Goal: Information Seeking & Learning: Learn about a topic

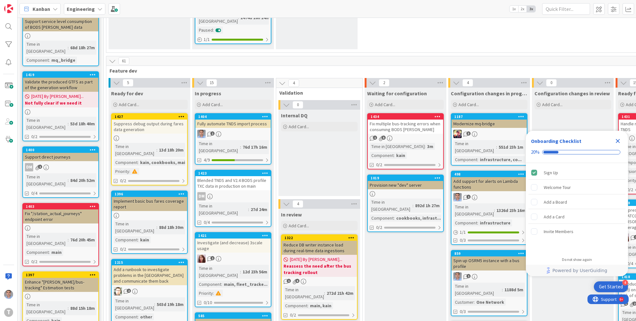
scroll to position [184, 0]
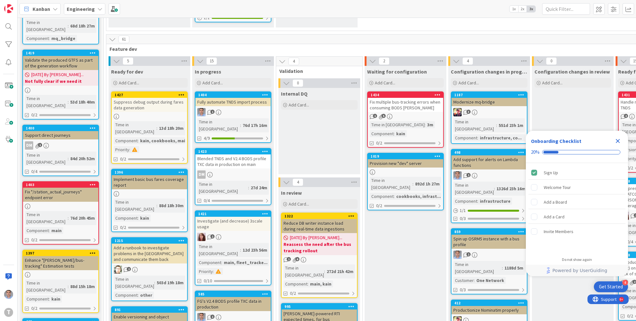
click at [395, 98] on div "Fix multiple bus-tracking errors when consuming BODS [PERSON_NAME]" at bounding box center [405, 105] width 75 height 14
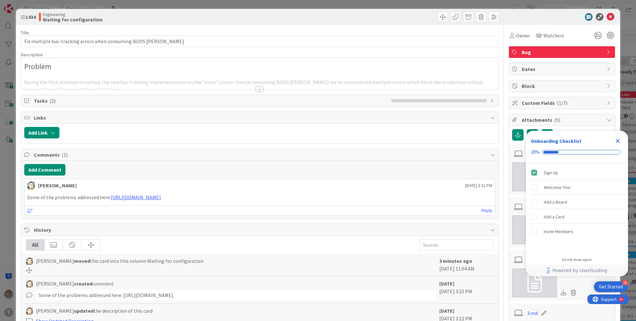
click at [259, 88] on div at bounding box center [259, 89] width 7 height 5
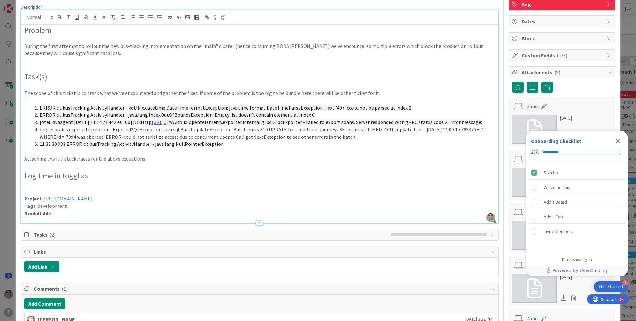
scroll to position [61, 0]
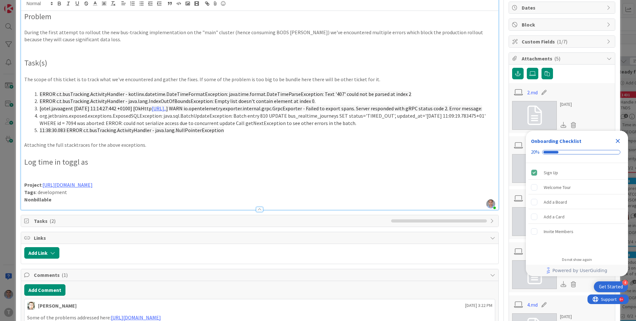
click at [256, 218] on div "Title 60 / 128 Fix multiple bus-tracking errors when consuming BODS [PERSON_NAM…" at bounding box center [260, 236] width 478 height 544
click at [257, 212] on div at bounding box center [259, 209] width 7 height 5
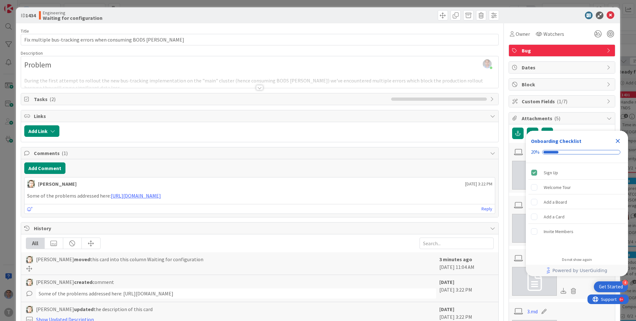
scroll to position [0, 0]
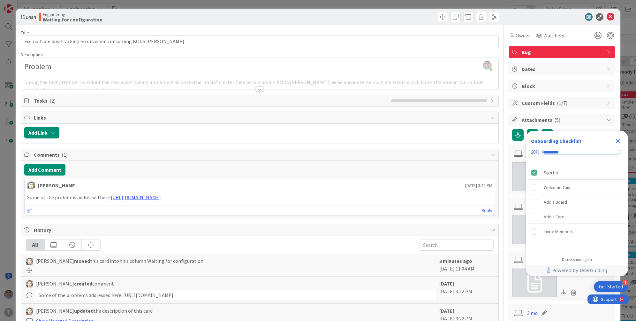
click at [258, 88] on div at bounding box center [259, 89] width 7 height 5
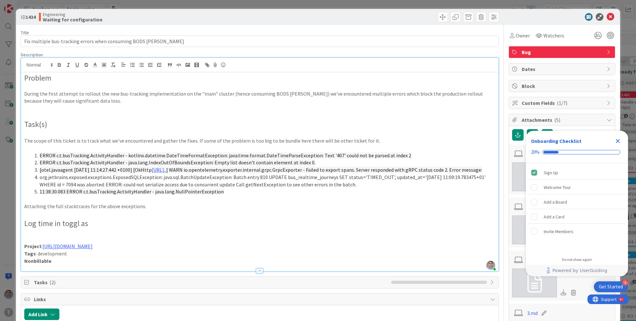
scroll to position [126, 0]
click at [288, 164] on span "ERROR c.t.busTracking.ActivityHandler - java.lang.IndexOutOfBoundsException: Em…" at bounding box center [178, 162] width 276 height 6
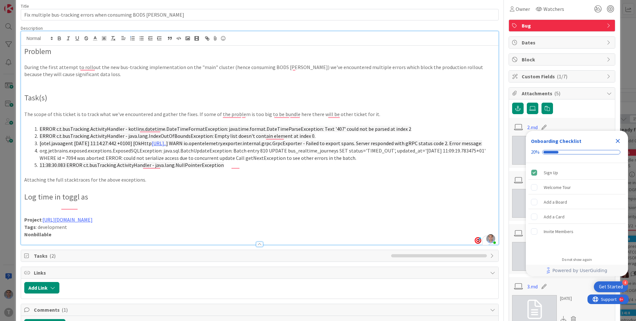
scroll to position [61, 0]
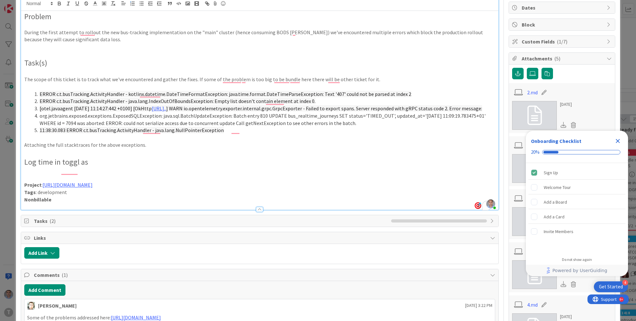
drag, startPoint x: 244, startPoint y: 122, endPoint x: 363, endPoint y: 130, distance: 120.0
click at [363, 126] on li "org.jetbrains.exposed.exceptions.ExposedSQLException: java.sql.BatchUpdateExcep…" at bounding box center [263, 119] width 463 height 14
click at [264, 134] on li "11:38:30.083 ERROR c.t.busTracking.ActivityHandler - java.lang.NullPointerExcep…" at bounding box center [263, 129] width 463 height 7
click at [102, 92] on span "ERROR c.t.busTracking.ActivityHandler - kotlinx.datetime.DateTimeFormatExceptio…" at bounding box center [226, 94] width 372 height 6
click at [353, 91] on span "ERROR c.t.busTracking.ActivityHandler - kotlinx.datetime.DateTimeFormatExceptio…" at bounding box center [226, 94] width 372 height 6
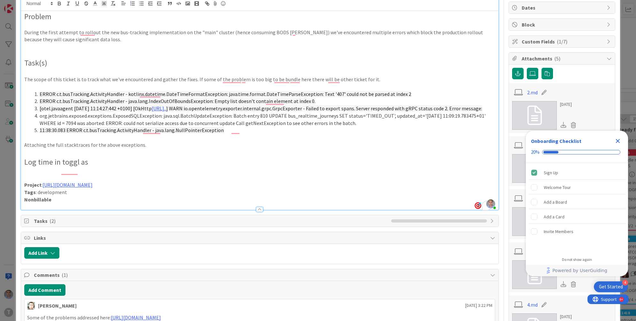
click at [174, 126] on li "org.jetbrains.exposed.exceptions.ExposedSQLException: java.sql.BatchUpdateExcep…" at bounding box center [263, 119] width 463 height 14
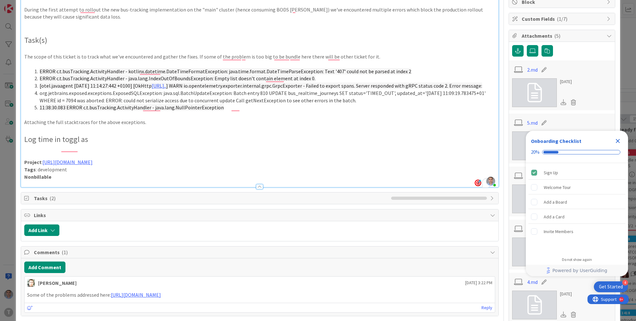
scroll to position [92, 0]
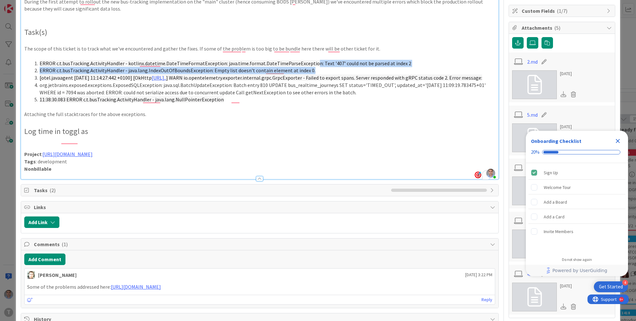
drag, startPoint x: 306, startPoint y: 63, endPoint x: 318, endPoint y: 69, distance: 13.0
click at [318, 69] on ol "ERROR c.t.busTracking.ActivityHandler - kotlinx.datetime.DateTimeFormatExceptio…" at bounding box center [259, 81] width 471 height 43
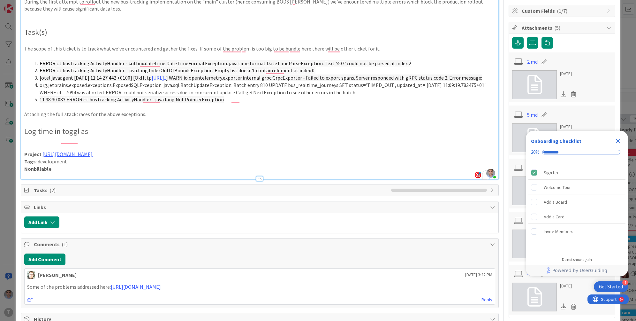
click at [303, 79] on span "] WARN io.opentelemetry.exporter.internal.grpc.GrpcExporter - Failed to export …" at bounding box center [324, 77] width 316 height 6
click at [459, 75] on span "] WARN io.opentelemetry.exporter.internal.grpc.GrpcExporter - Failed to export …" at bounding box center [324, 77] width 316 height 6
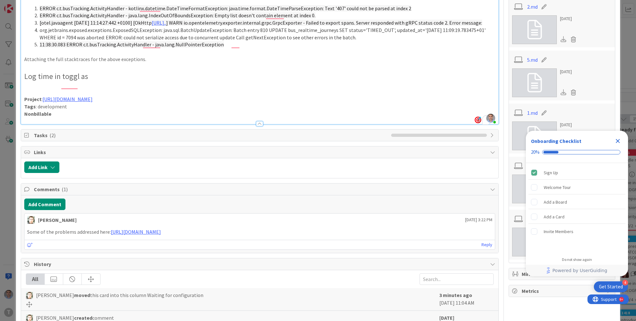
scroll to position [61, 0]
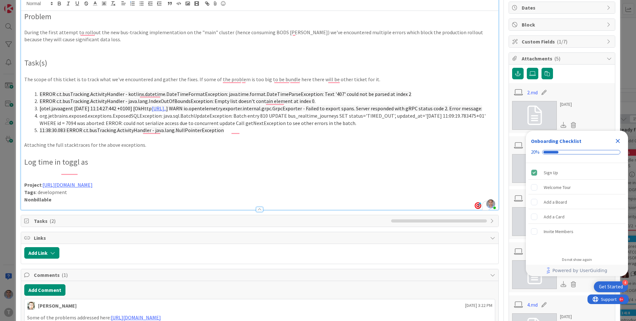
drag, startPoint x: 346, startPoint y: 129, endPoint x: 218, endPoint y: 123, distance: 128.5
click at [218, 123] on li "org.jetbrains.exposed.exceptions.ExposedSQLException: java.sql.BatchUpdateExcep…" at bounding box center [263, 119] width 463 height 14
click at [255, 123] on li "org.jetbrains.exposed.exceptions.ExposedSQLException: java.sql.BatchUpdateExcep…" at bounding box center [263, 119] width 463 height 14
click at [347, 126] on li "org.jetbrains.exposed.exceptions.ExposedSQLException: java.sql.BatchUpdateExcep…" at bounding box center [263, 119] width 463 height 14
drag, startPoint x: 350, startPoint y: 130, endPoint x: 293, endPoint y: 125, distance: 57.4
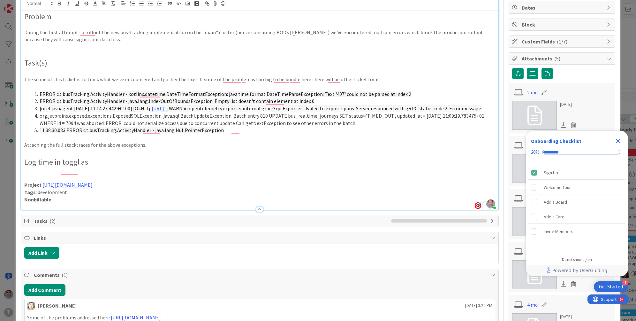
click at [293, 125] on li "org.jetbrains.exposed.exceptions.ExposedSQLException: java.sql.BatchUpdateExcep…" at bounding box center [263, 119] width 463 height 14
click at [313, 100] on li "ERROR c.t.busTracking.ActivityHandler - java.lang.IndexOutOfBoundsException: Em…" at bounding box center [263, 100] width 463 height 7
click at [316, 110] on span "] WARN io.opentelemetry.exporter.internal.grpc.GrpcExporter - Failed to export …" at bounding box center [324, 108] width 316 height 6
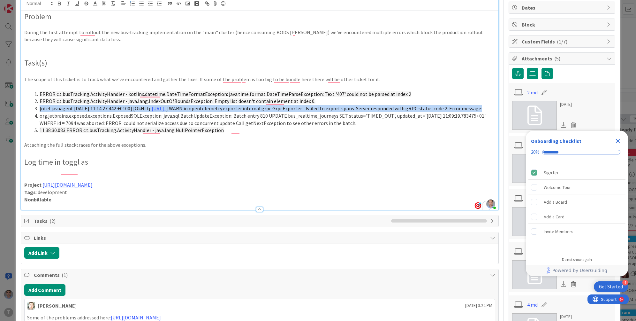
click at [316, 110] on span "] WARN io.opentelemetry.exporter.internal.grpc.GrpcExporter - Failed to export …" at bounding box center [324, 108] width 316 height 6
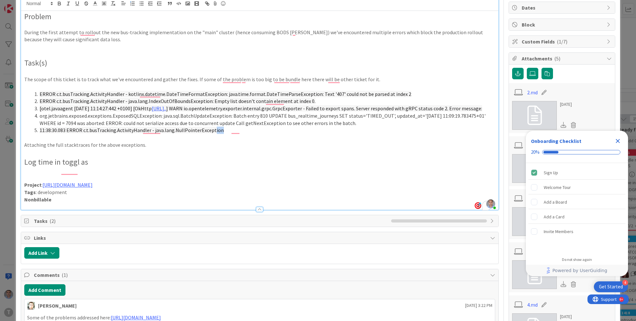
drag, startPoint x: 225, startPoint y: 136, endPoint x: 211, endPoint y: 137, distance: 14.1
click at [211, 134] on li "11:38:30.083 ERROR c.t.busTracking.ActivityHandler - java.lang.NullPointerExcep…" at bounding box center [263, 129] width 463 height 7
click at [346, 126] on li "org.jetbrains.exposed.exceptions.ExposedSQLException: java.sql.BatchUpdateExcep…" at bounding box center [263, 119] width 463 height 14
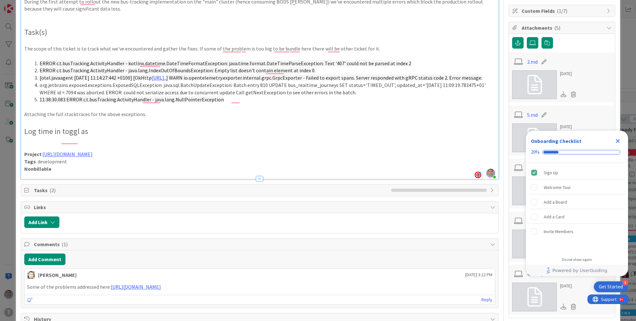
scroll to position [31, 0]
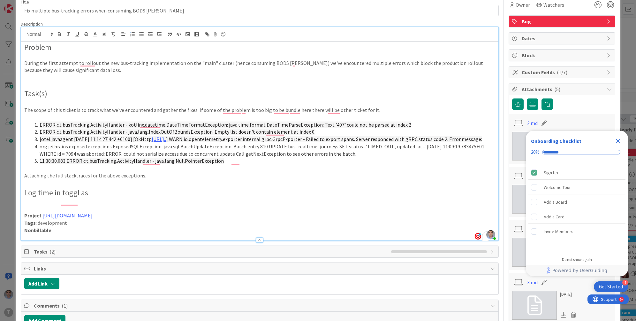
click at [321, 125] on span "ERROR c.t.busTracking.ActivityHandler - kotlinx.datetime.DateTimeFormatExceptio…" at bounding box center [226, 124] width 372 height 6
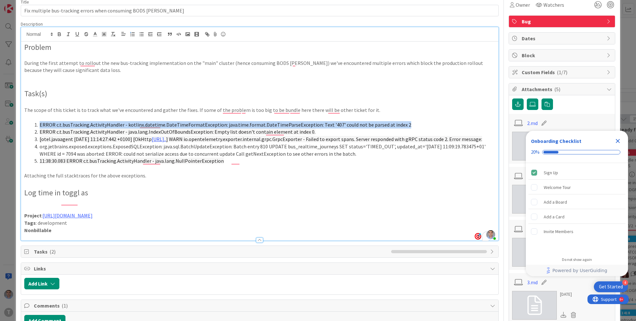
click at [321, 125] on span "ERROR c.t.busTracking.ActivityHandler - kotlinx.datetime.DateTimeFormatExceptio…" at bounding box center [226, 124] width 372 height 6
click at [304, 125] on span "ERROR c.t.busTracking.ActivityHandler - kotlinx.datetime.DateTimeFormatExceptio…" at bounding box center [226, 124] width 372 height 6
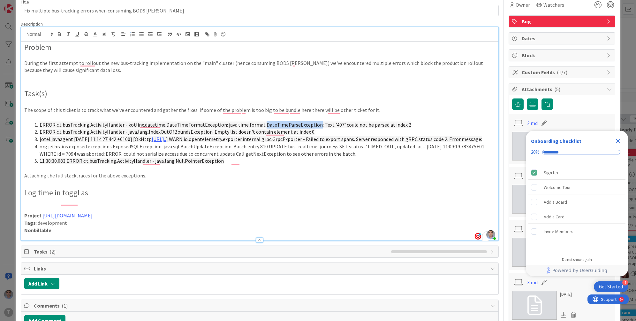
click at [304, 125] on span "ERROR c.t.busTracking.ActivityHandler - kotlinx.datetime.DateTimeFormatExceptio…" at bounding box center [226, 124] width 372 height 6
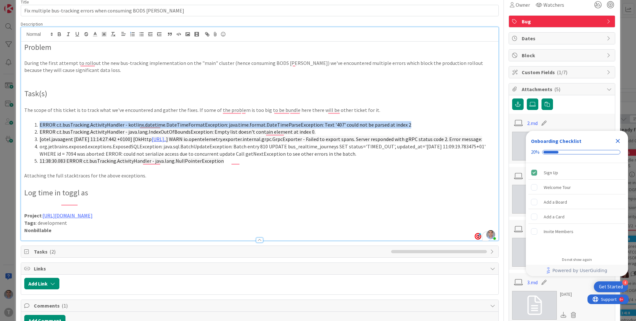
click at [304, 125] on span "ERROR c.t.busTracking.ActivityHandler - kotlinx.datetime.DateTimeFormatExceptio…" at bounding box center [226, 124] width 372 height 6
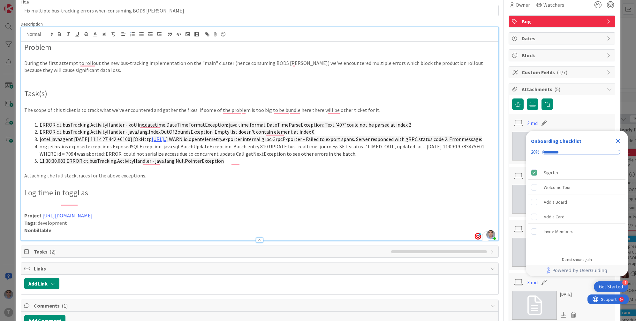
click at [190, 153] on li "org.jetbrains.exposed.exceptions.ExposedSQLException: java.sql.BatchUpdateExcep…" at bounding box center [263, 150] width 463 height 14
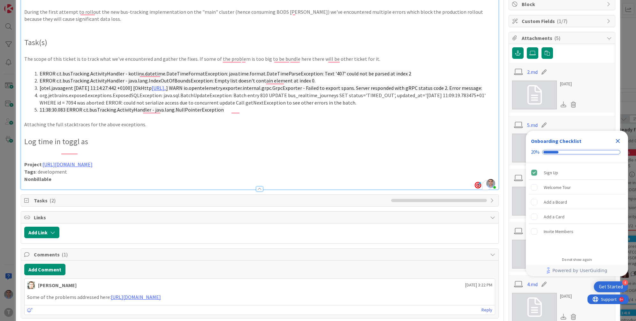
scroll to position [0, 0]
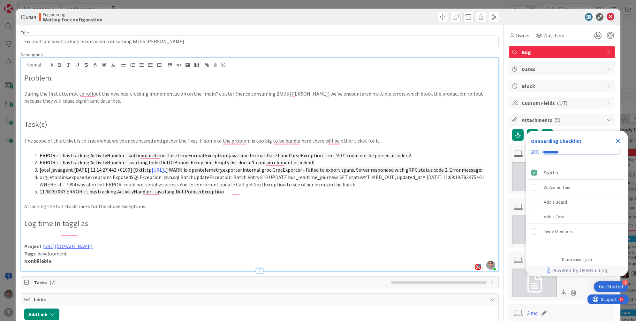
click at [273, 169] on span "] WARN io.opentelemetry.exporter.internal.grpc.GrpcExporter - Failed to export …" at bounding box center [324, 169] width 316 height 6
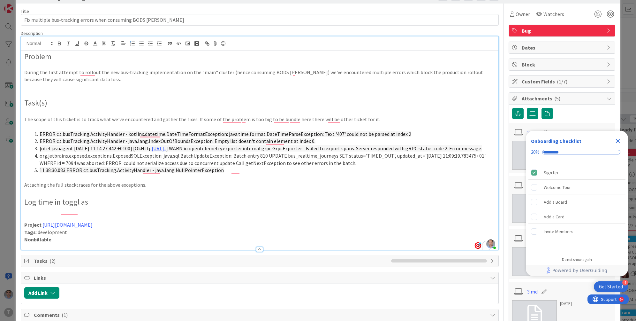
scroll to position [31, 0]
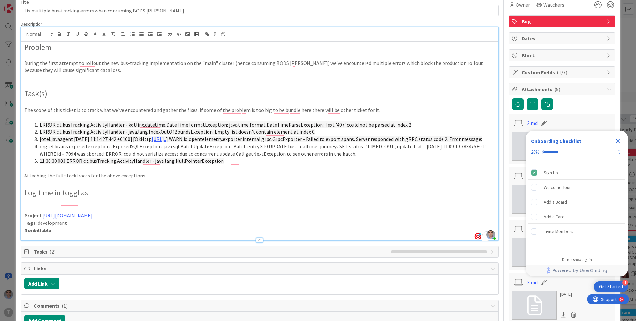
click at [296, 123] on span "ERROR c.t.busTracking.ActivityHandler - kotlinx.datetime.DateTimeFormatExceptio…" at bounding box center [226, 124] width 372 height 6
click at [333, 125] on span "ERROR c.t.busTracking.ActivityHandler - kotlinx.datetime.DateTimeFormatExceptio…" at bounding box center [226, 124] width 372 height 6
click at [323, 122] on span "ERROR c.t.busTracking.ActivityHandler - kotlinx.datetime.DateTimeFormatExceptio…" at bounding box center [226, 124] width 372 height 6
drag, startPoint x: 337, startPoint y: 125, endPoint x: 303, endPoint y: 124, distance: 33.2
click at [303, 124] on span "ERROR c.t.busTracking.ActivityHandler - kotlinx.datetime.DateTimeFormatExceptio…" at bounding box center [226, 124] width 372 height 6
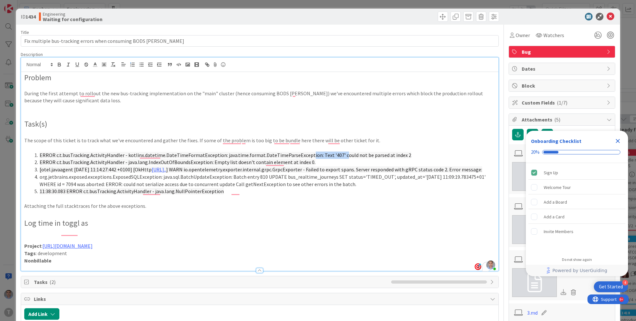
scroll to position [0, 0]
click at [184, 188] on li "org.jetbrains.exposed.exceptions.ExposedSQLException: java.sql.BatchUpdateExcep…" at bounding box center [263, 180] width 463 height 14
click at [229, 195] on li "11:38:30.083 ERROR c.t.busTracking.ActivityHandler - java.lang.NullPointerExcep…" at bounding box center [263, 191] width 463 height 7
